Goal: Find specific page/section: Find specific page/section

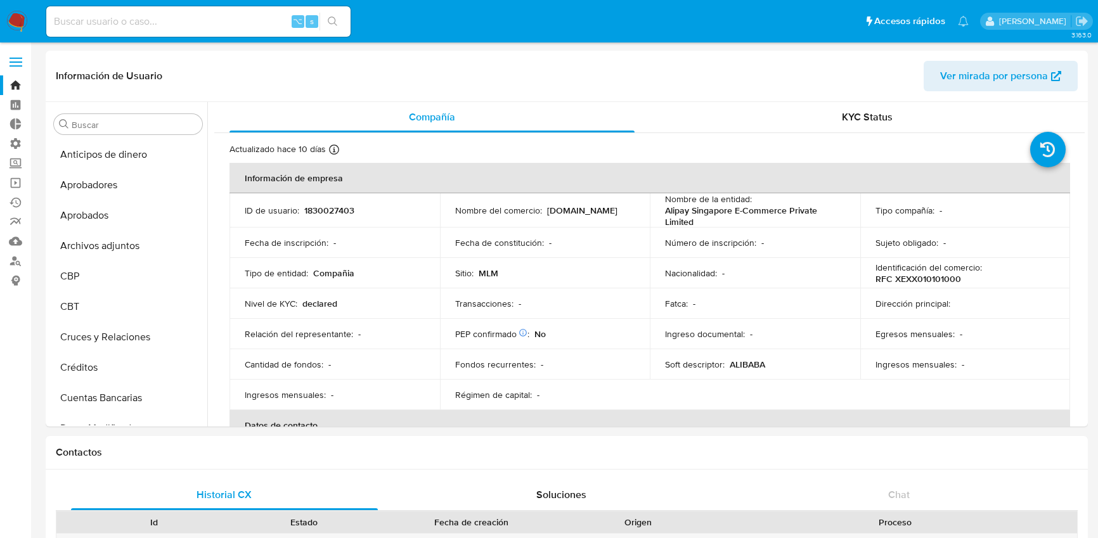
select select "10"
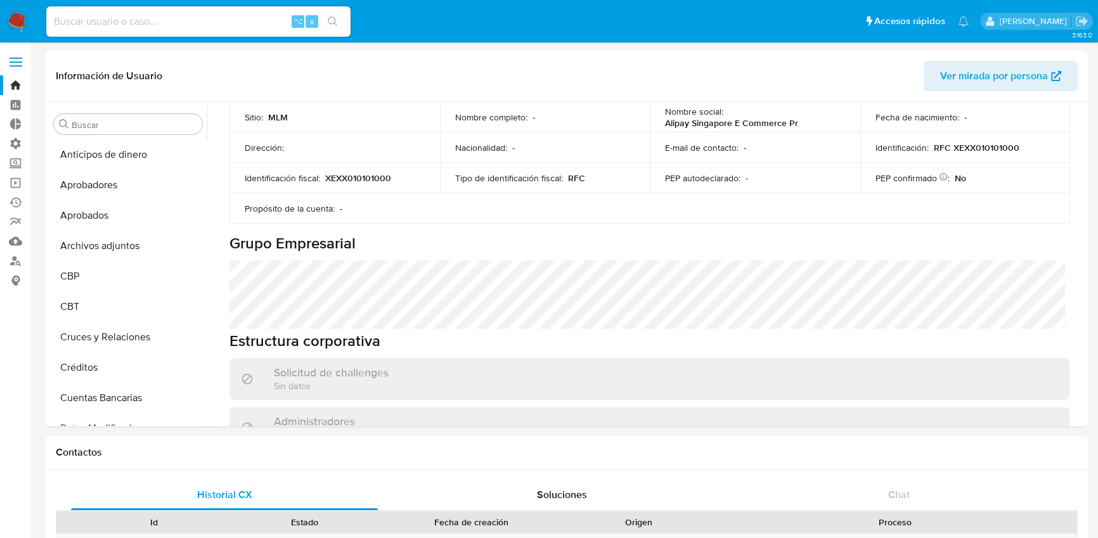
click at [224, 26] on input at bounding box center [198, 21] width 304 height 16
paste input "423865692"
type input "423865692"
click at [332, 18] on icon "search-icon" at bounding box center [333, 21] width 10 height 10
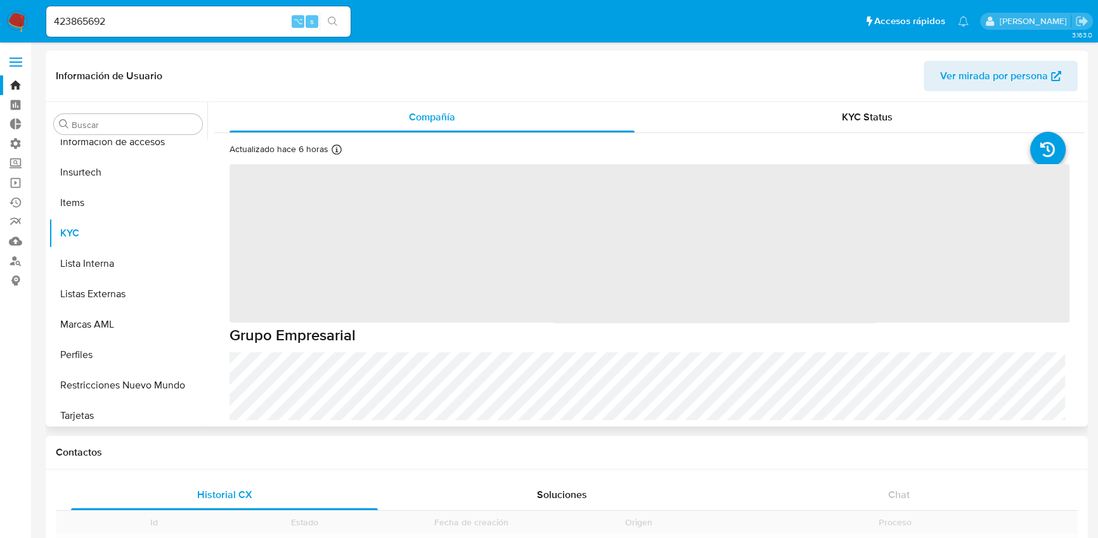
scroll to position [626, 0]
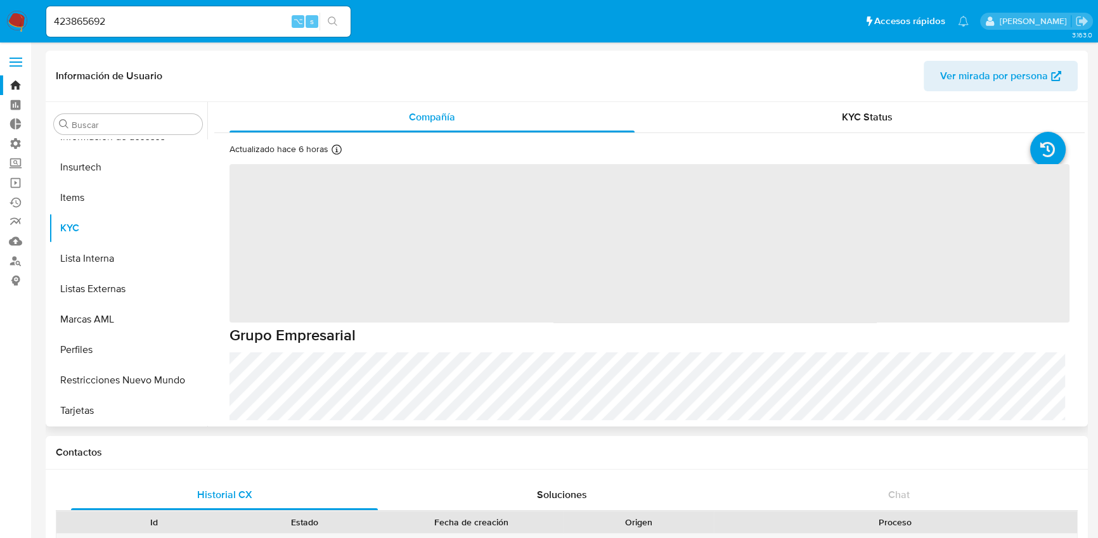
select select "10"
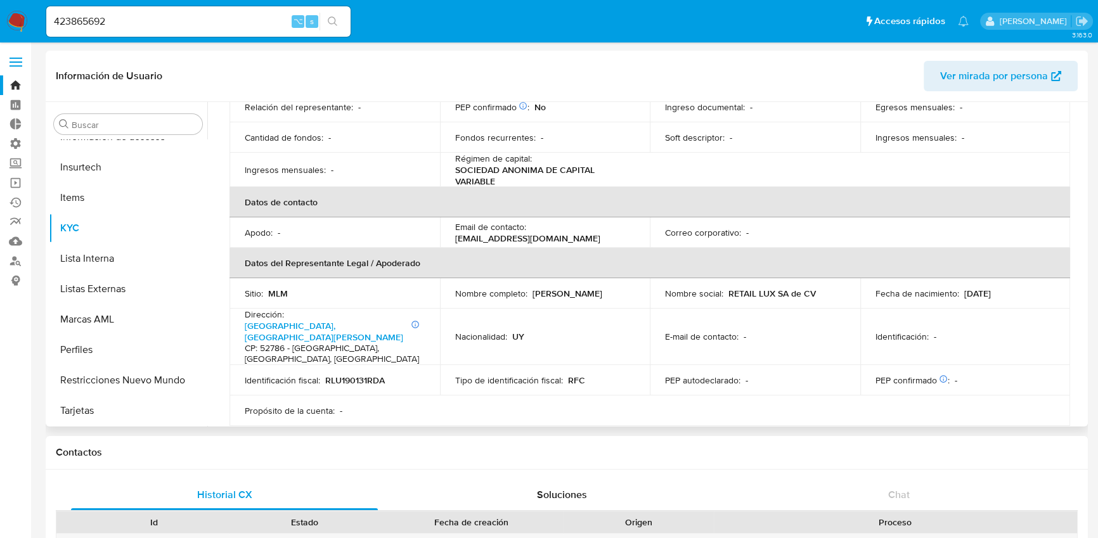
scroll to position [0, 0]
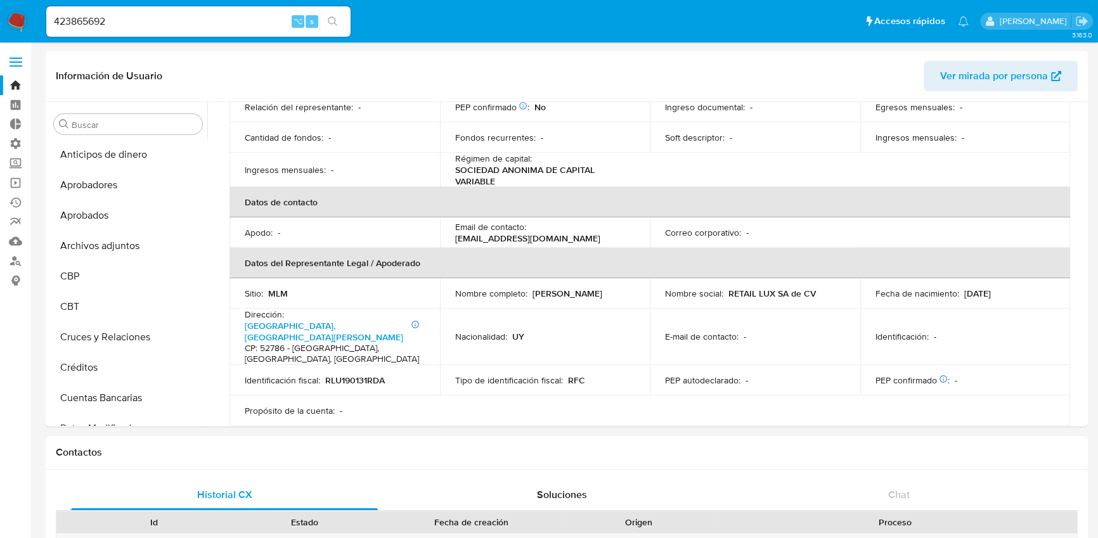
click at [124, 12] on div "423865692 ⌥ s" at bounding box center [198, 21] width 304 height 30
click at [123, 18] on input "423865692" at bounding box center [198, 21] width 304 height 16
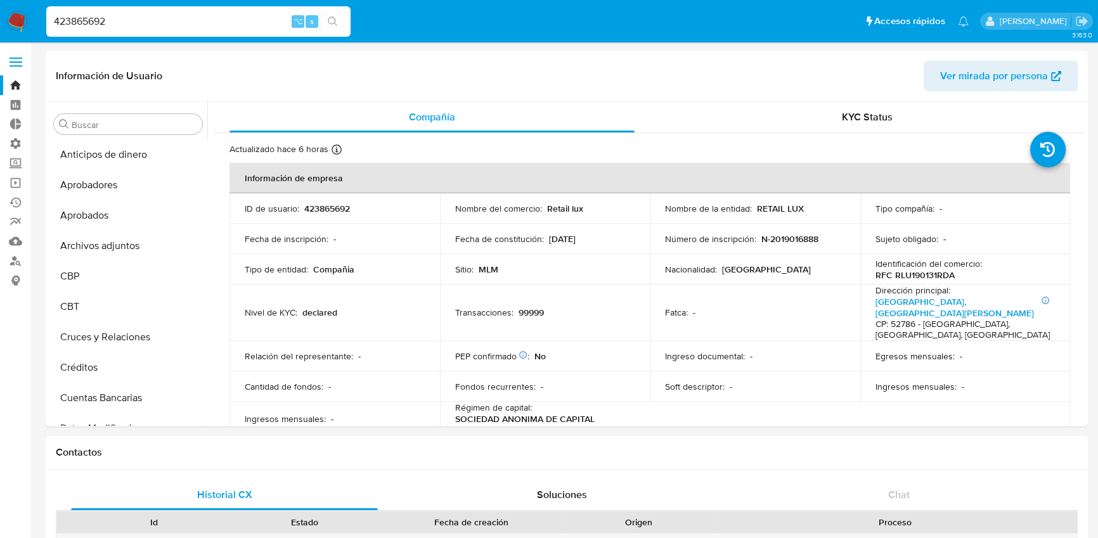
click at [172, 32] on div "423865692 ⌥ s" at bounding box center [198, 21] width 304 height 30
click at [177, 29] on input "423865692" at bounding box center [198, 21] width 304 height 16
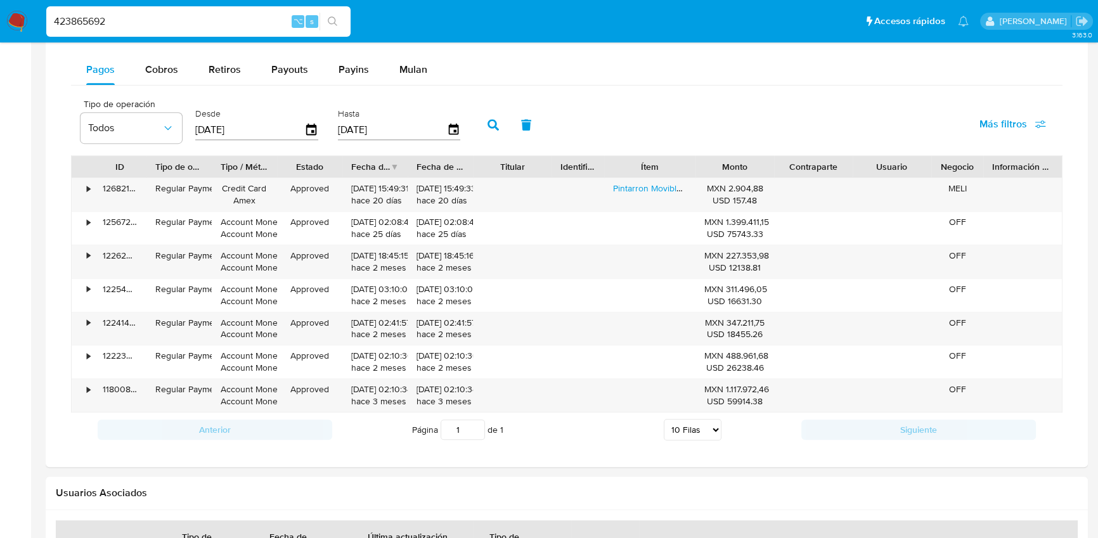
scroll to position [826, 0]
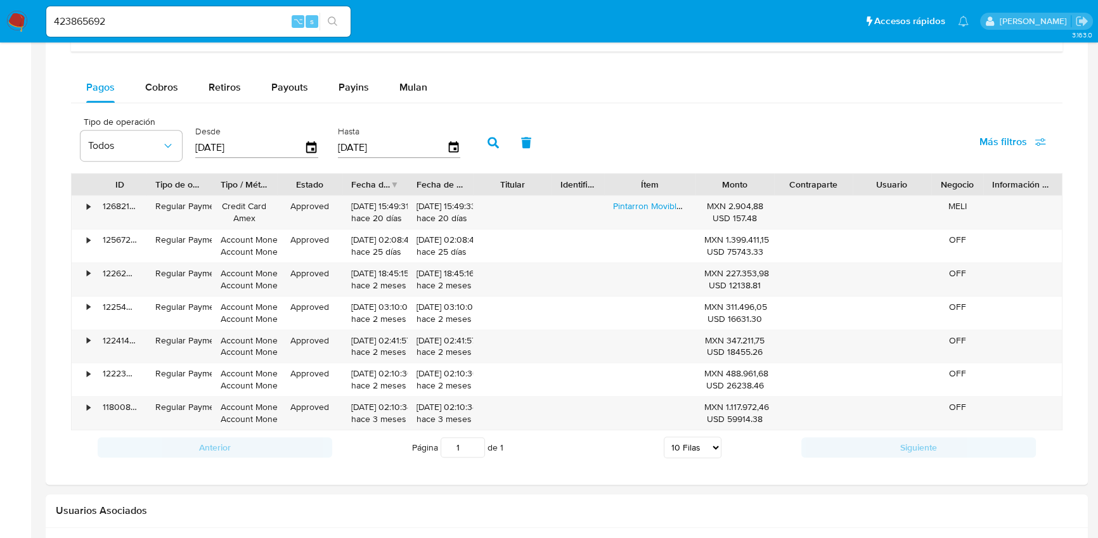
click at [217, 30] on div "423865692 ⌥ s" at bounding box center [198, 21] width 304 height 30
click at [232, 28] on input "423865692" at bounding box center [198, 21] width 304 height 16
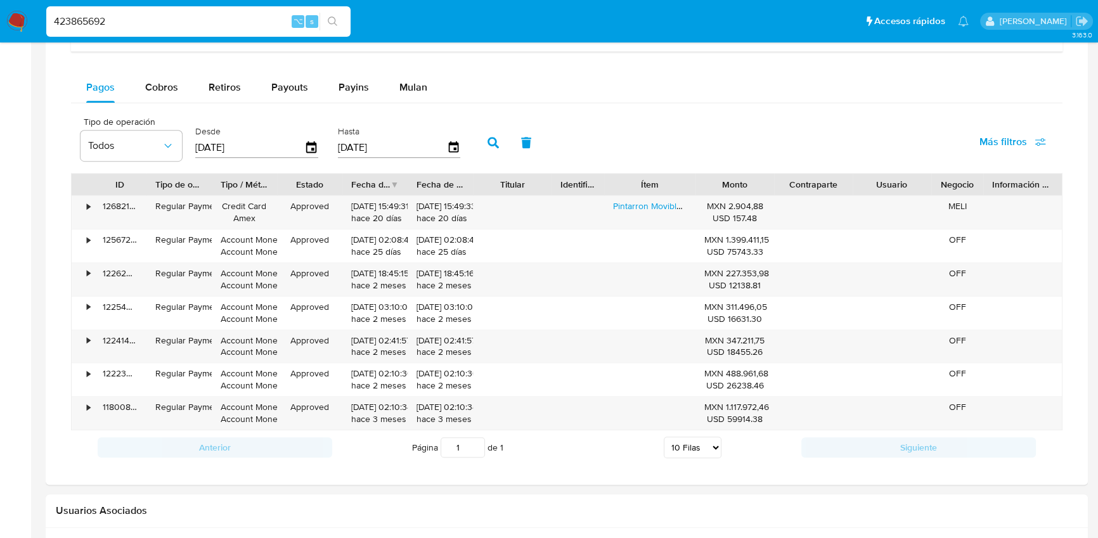
paste input "2705106551"
type input "2705106551"
click at [332, 18] on icon "search-icon" at bounding box center [333, 21] width 10 height 10
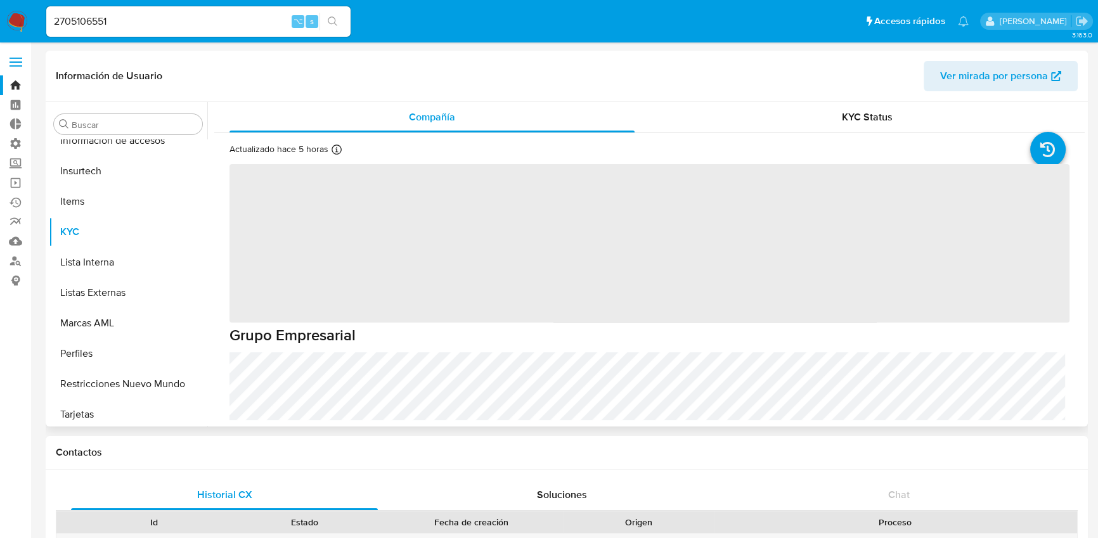
scroll to position [626, 0]
select select "10"
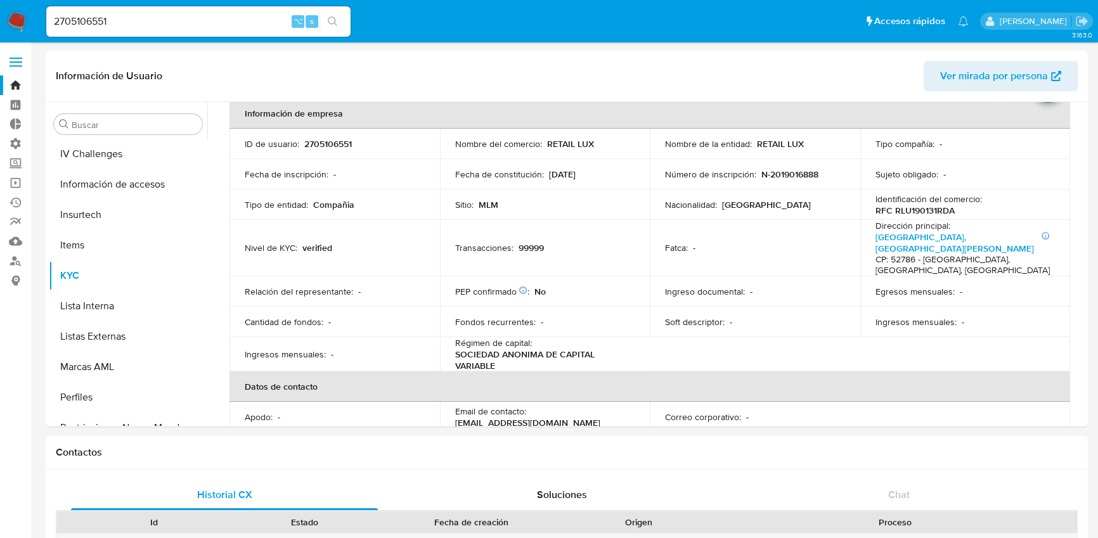
scroll to position [64, 0]
click at [820, 164] on td "Número de inscripción : N-2019016888" at bounding box center [755, 175] width 211 height 30
drag, startPoint x: 816, startPoint y: 178, endPoint x: 649, endPoint y: 178, distance: 166.8
click at [650, 178] on td "Número de inscripción : N-2019016888" at bounding box center [755, 175] width 211 height 30
copy div "Número de inscripción : N-2019016888"
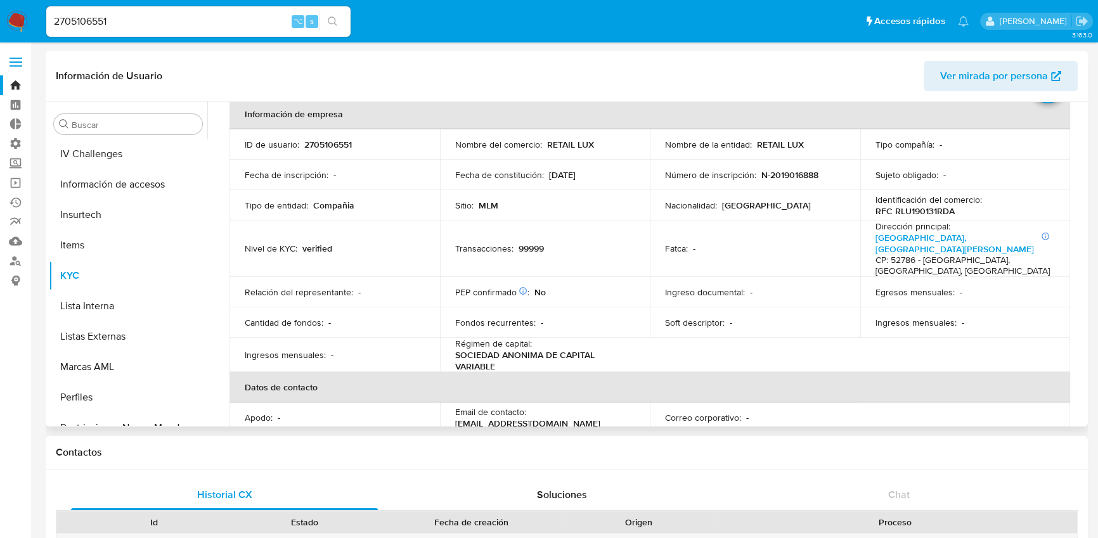
click at [706, 160] on td "Número de inscripción : N-2019016888" at bounding box center [755, 175] width 211 height 30
drag, startPoint x: 820, startPoint y: 171, endPoint x: 658, endPoint y: 179, distance: 161.9
click at [658, 179] on td "Número de inscripción : N-2019016888" at bounding box center [755, 175] width 211 height 30
copy div "Número de inscripción : N-2019016888"
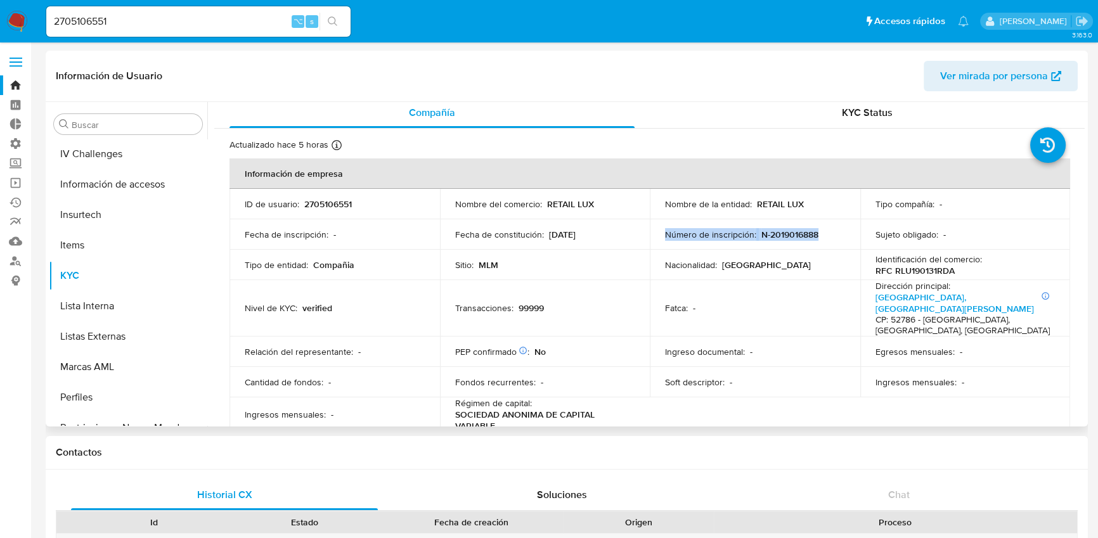
scroll to position [0, 0]
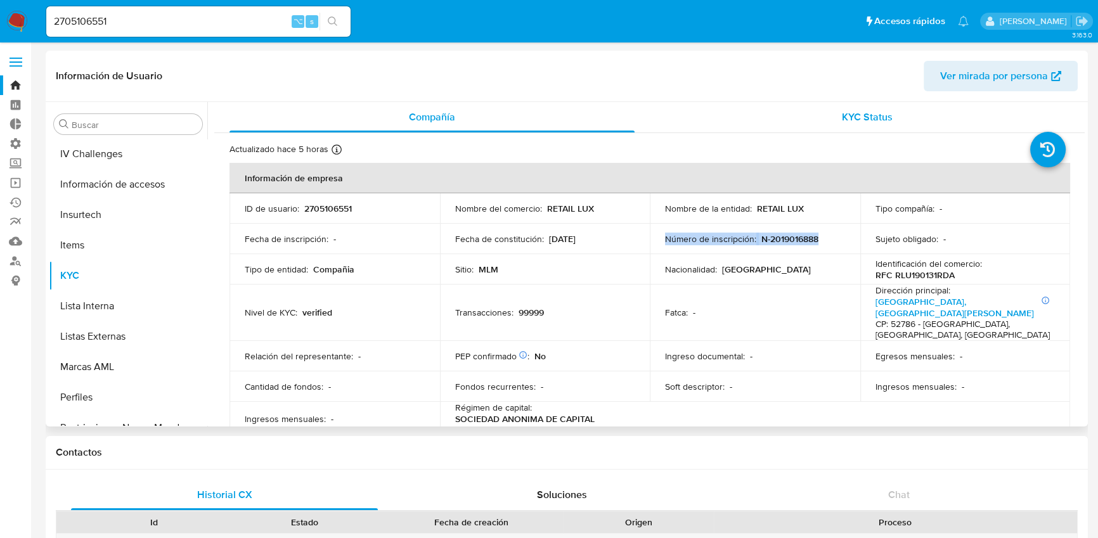
click at [842, 113] on span "KYC Status" at bounding box center [867, 117] width 51 height 15
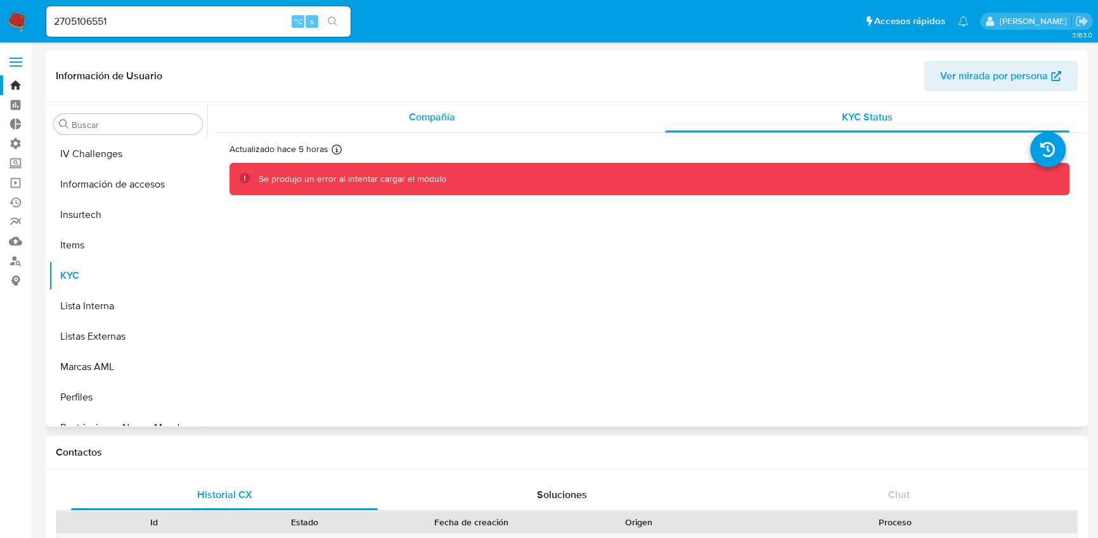
click at [538, 114] on div "Compañía" at bounding box center [432, 117] width 405 height 30
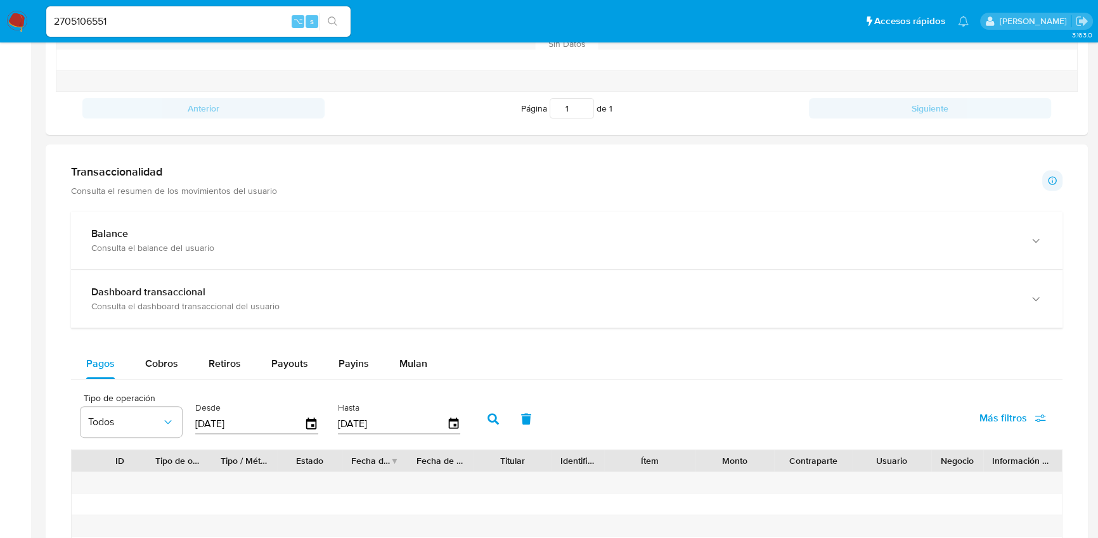
scroll to position [1058, 0]
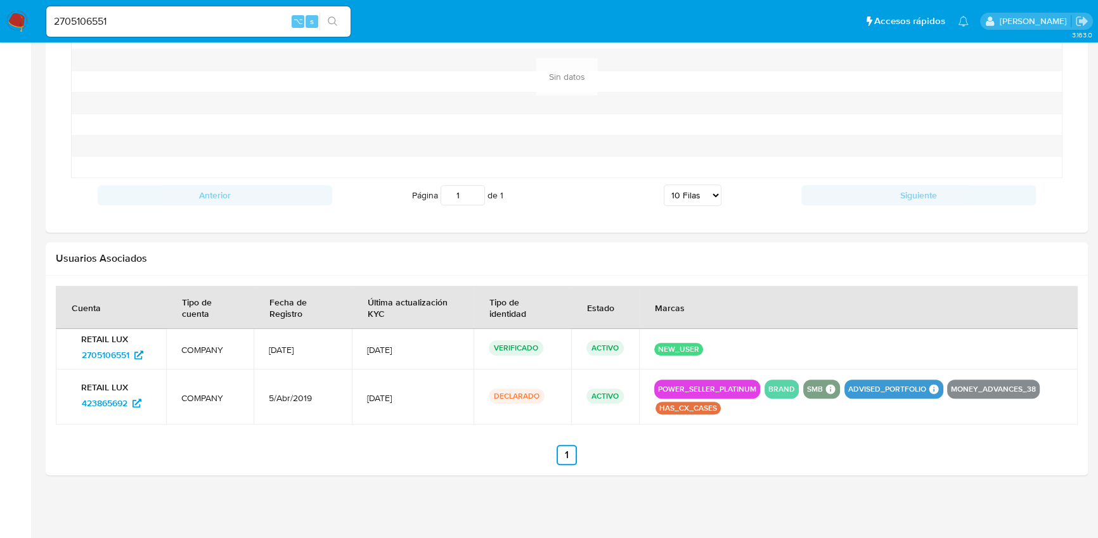
click at [516, 367] on td "VERIFICADO" at bounding box center [523, 349] width 98 height 41
click at [845, 410] on div "POWER_SELLER_PLATINUM BRAND SMB SMB SMB Advisor Email - Advisor Name - ADVISED_…" at bounding box center [858, 397] width 408 height 35
click at [677, 349] on button "NEW_USER" at bounding box center [678, 349] width 41 height 5
click at [723, 381] on div "POWER_SELLER_PLATINUM" at bounding box center [707, 389] width 106 height 19
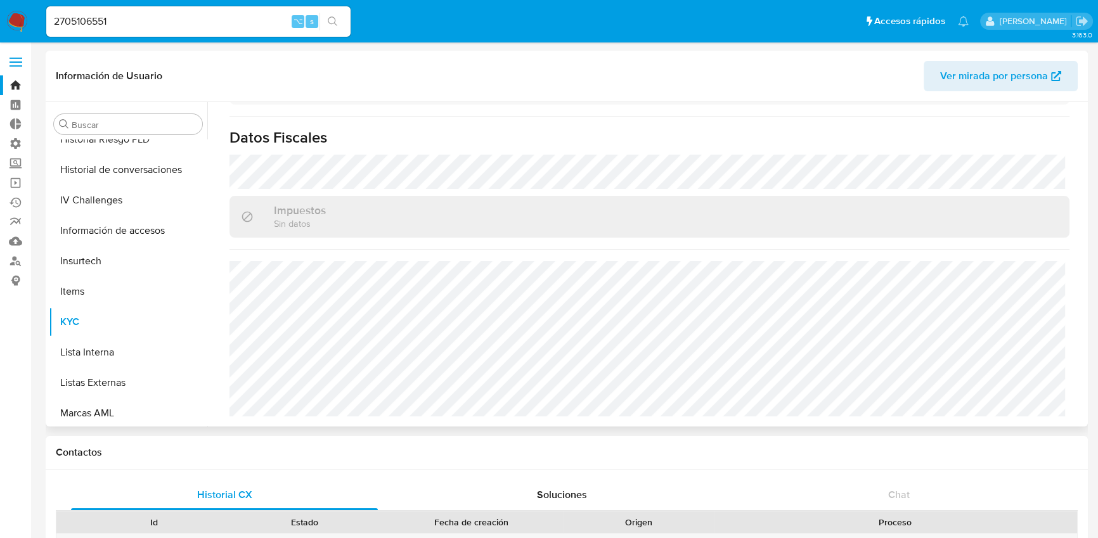
scroll to position [133, 0]
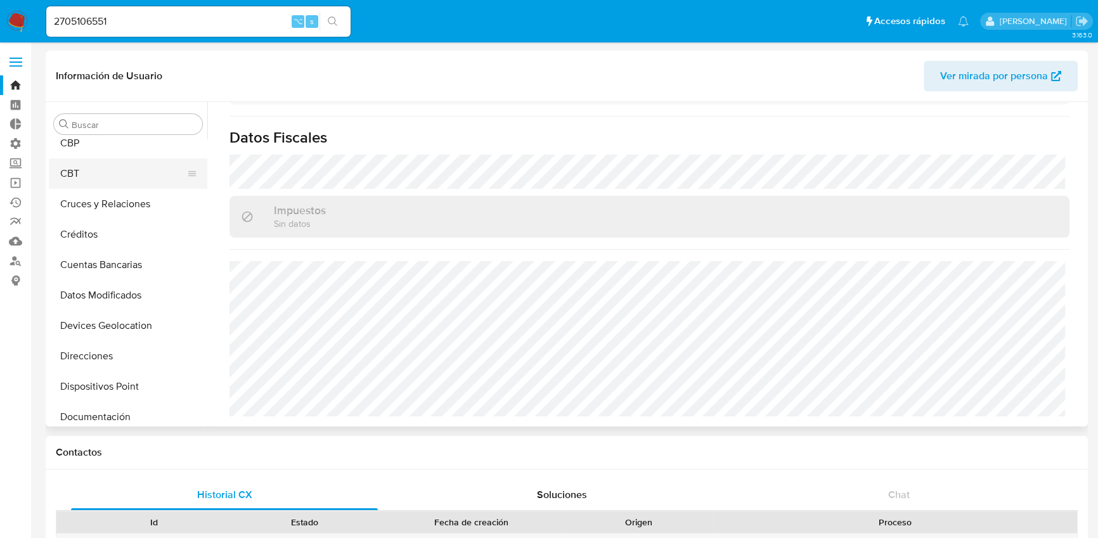
click at [85, 172] on button "CBT" at bounding box center [123, 174] width 148 height 30
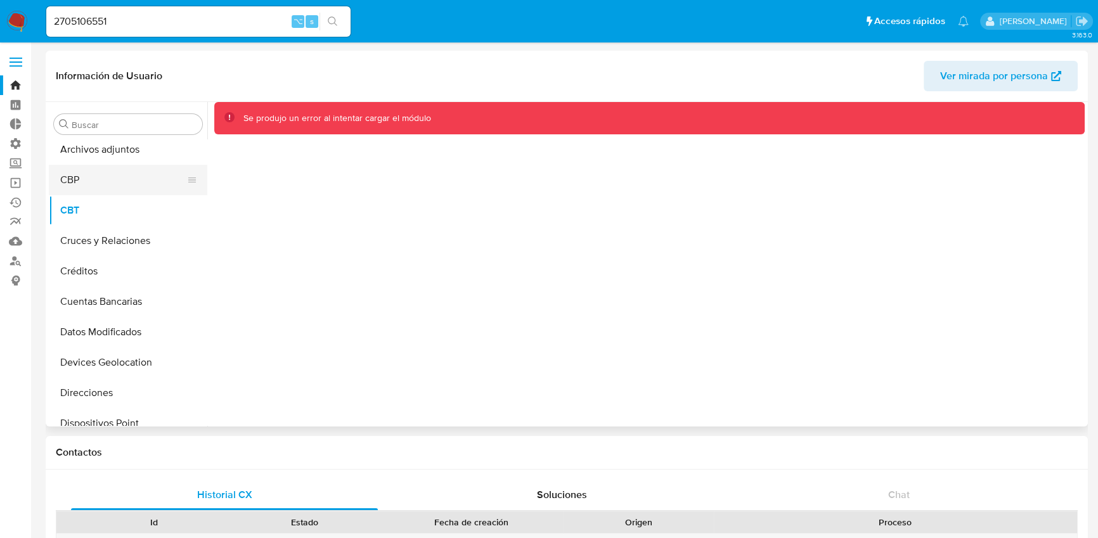
scroll to position [96, 0]
click at [129, 184] on button "CBP" at bounding box center [123, 180] width 148 height 30
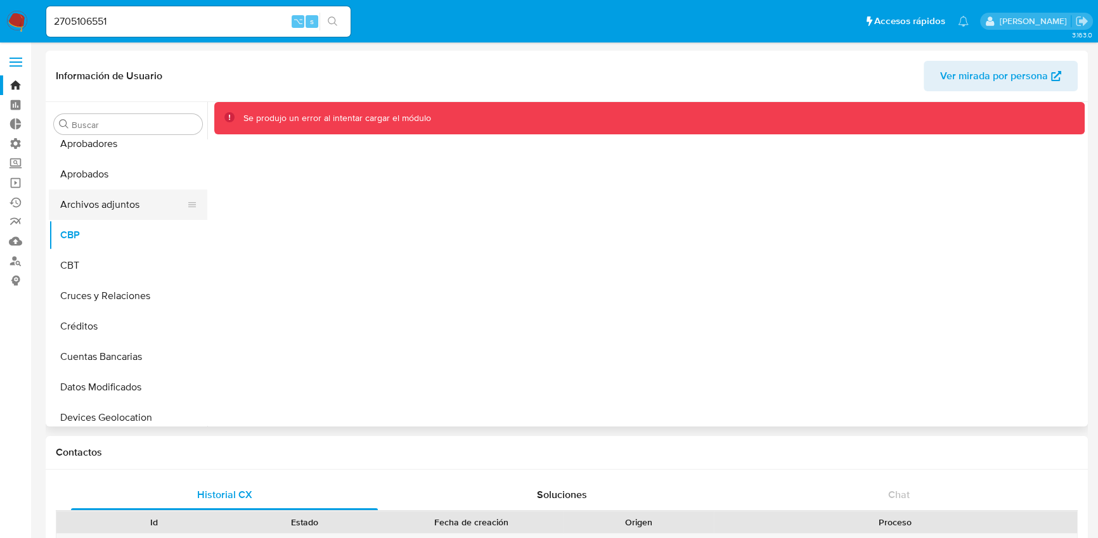
scroll to position [0, 0]
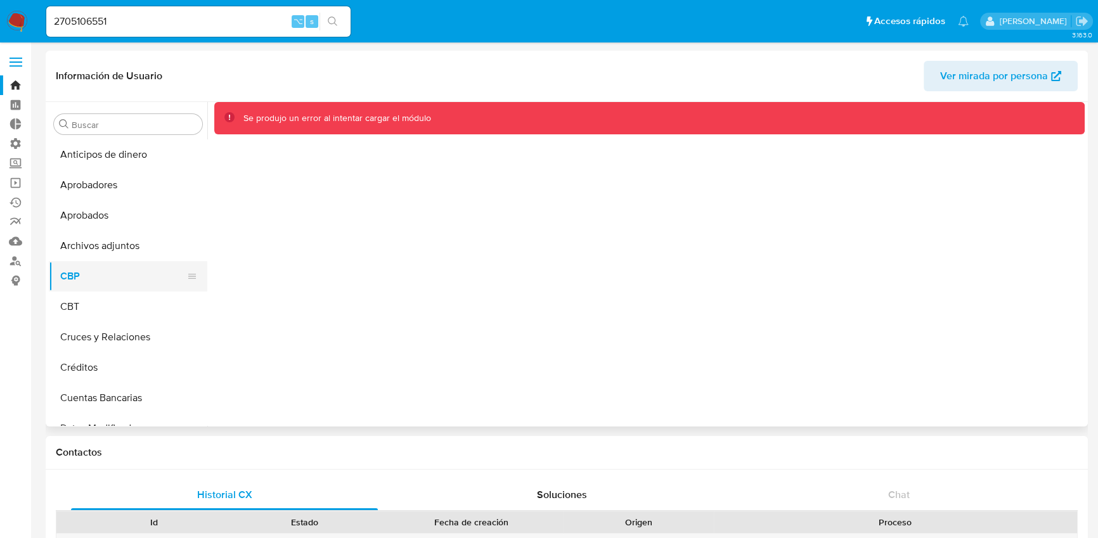
click at [188, 276] on icon at bounding box center [192, 276] width 8 height 5
click at [160, 275] on button "CBP" at bounding box center [123, 276] width 148 height 30
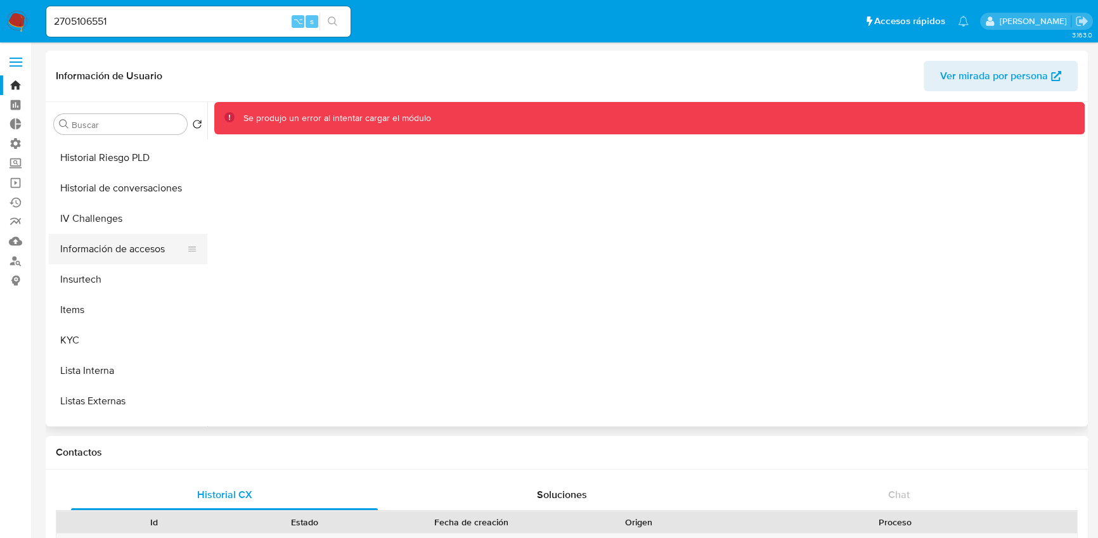
scroll to position [515, 0]
click at [81, 332] on button "KYC" at bounding box center [123, 340] width 148 height 30
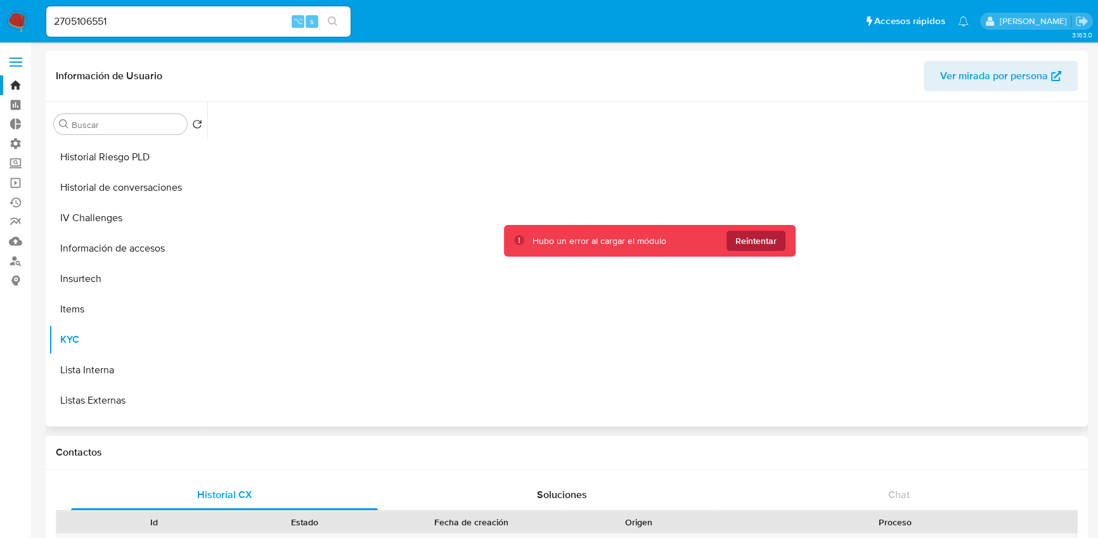
click at [730, 238] on button "Reintentar" at bounding box center [756, 241] width 59 height 20
click at [736, 237] on span "Reintentar" at bounding box center [756, 241] width 41 height 20
click at [734, 237] on div "Hubo un error al cargar el módulo Reintentar" at bounding box center [649, 261] width 871 height 318
click at [736, 237] on span "Reintentar" at bounding box center [756, 241] width 41 height 20
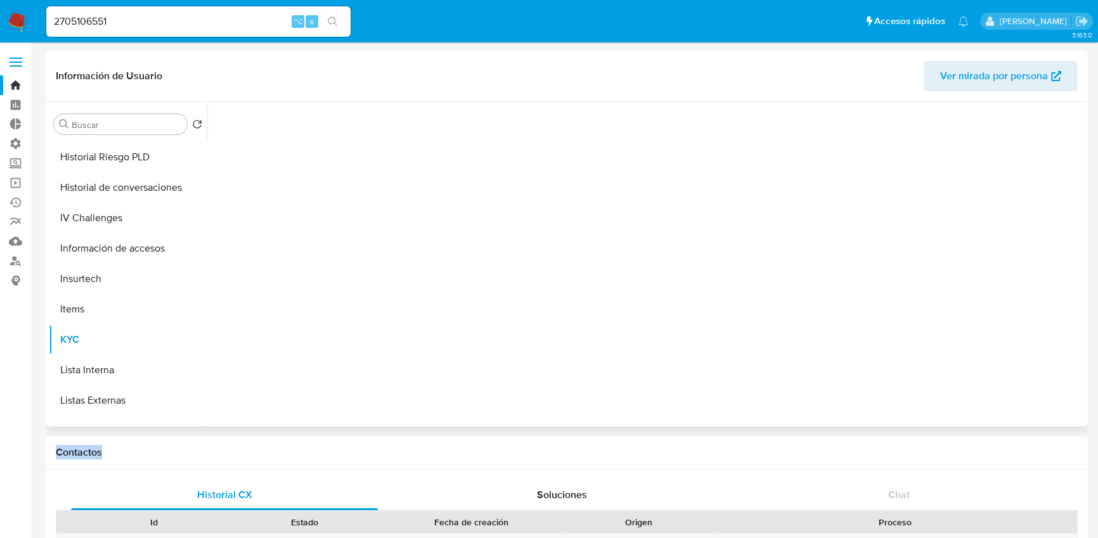
click at [734, 237] on div at bounding box center [649, 261] width 871 height 318
